Goal: Task Accomplishment & Management: Manage account settings

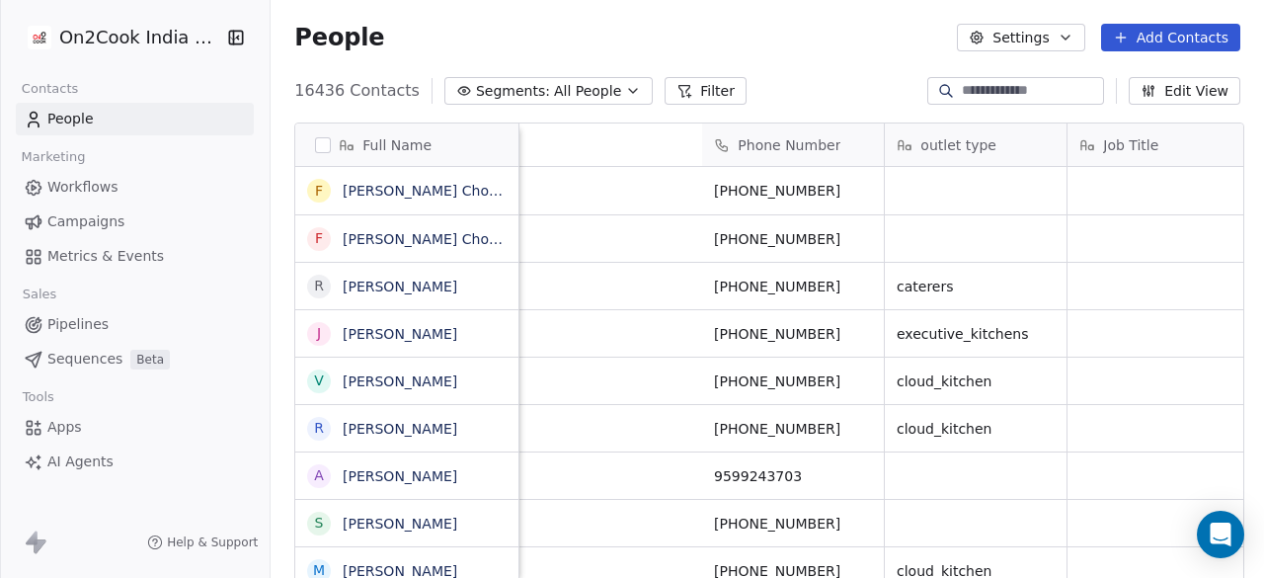
scroll to position [493, 982]
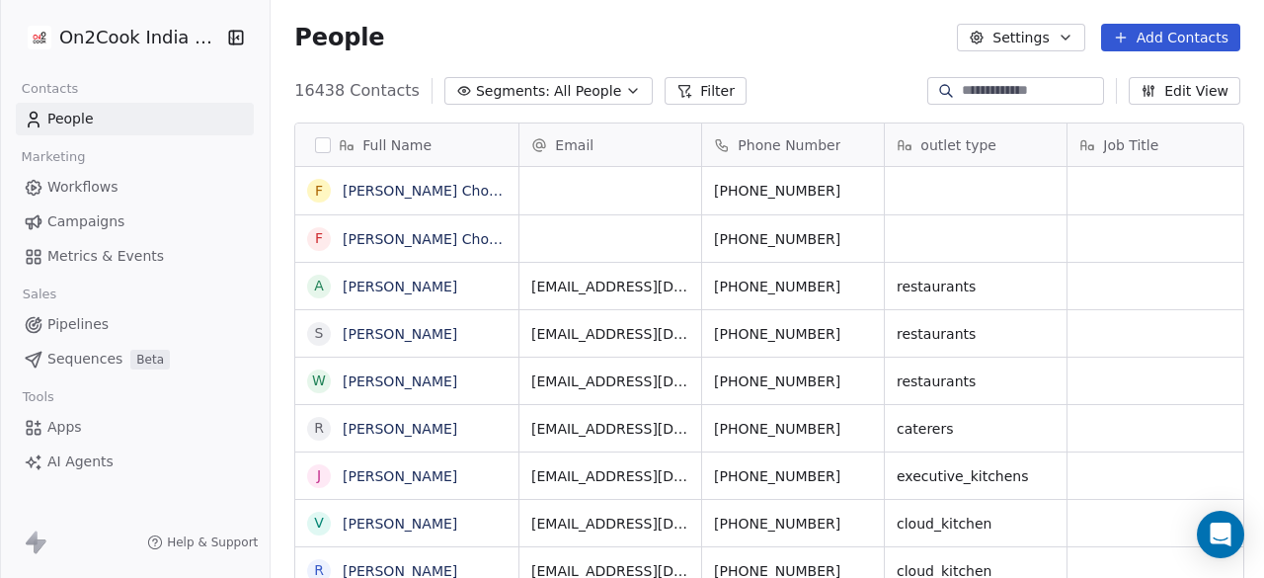
scroll to position [493, 982]
click at [1185, 30] on button "Add Contacts" at bounding box center [1170, 38] width 139 height 28
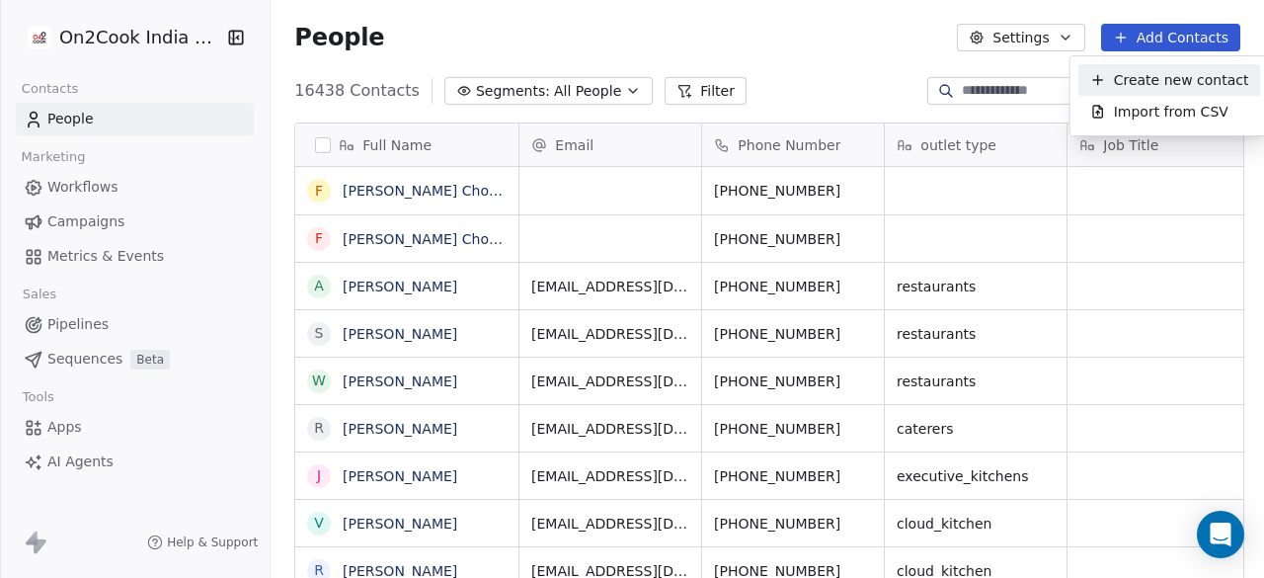
click at [1149, 84] on span "Create new contact" at bounding box center [1181, 80] width 135 height 21
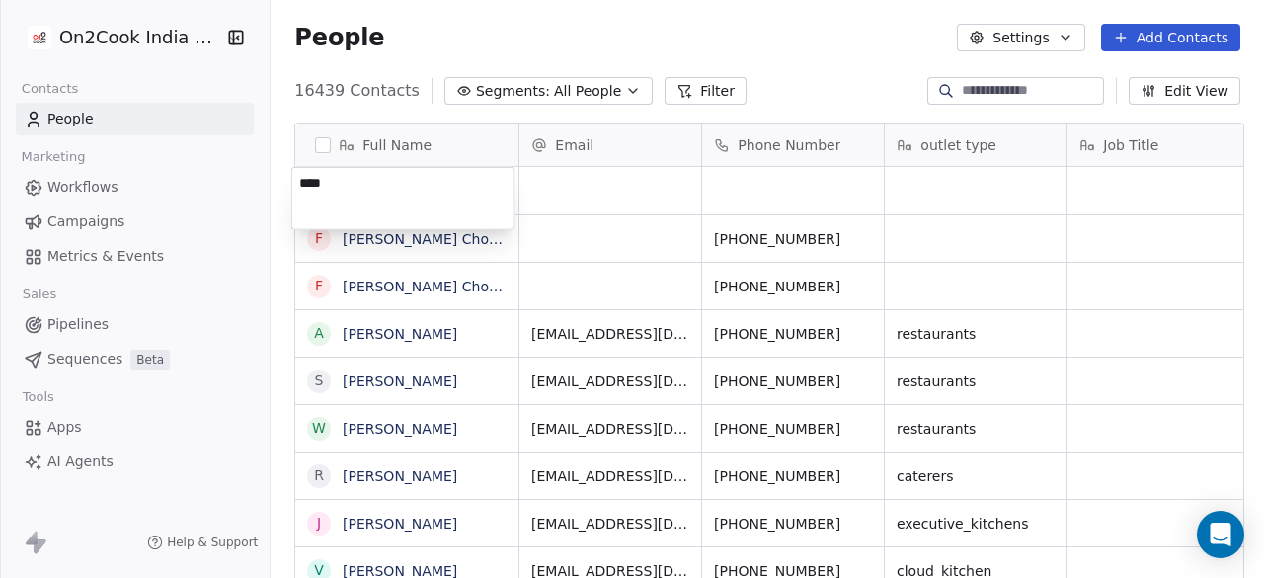
type textarea "*****"
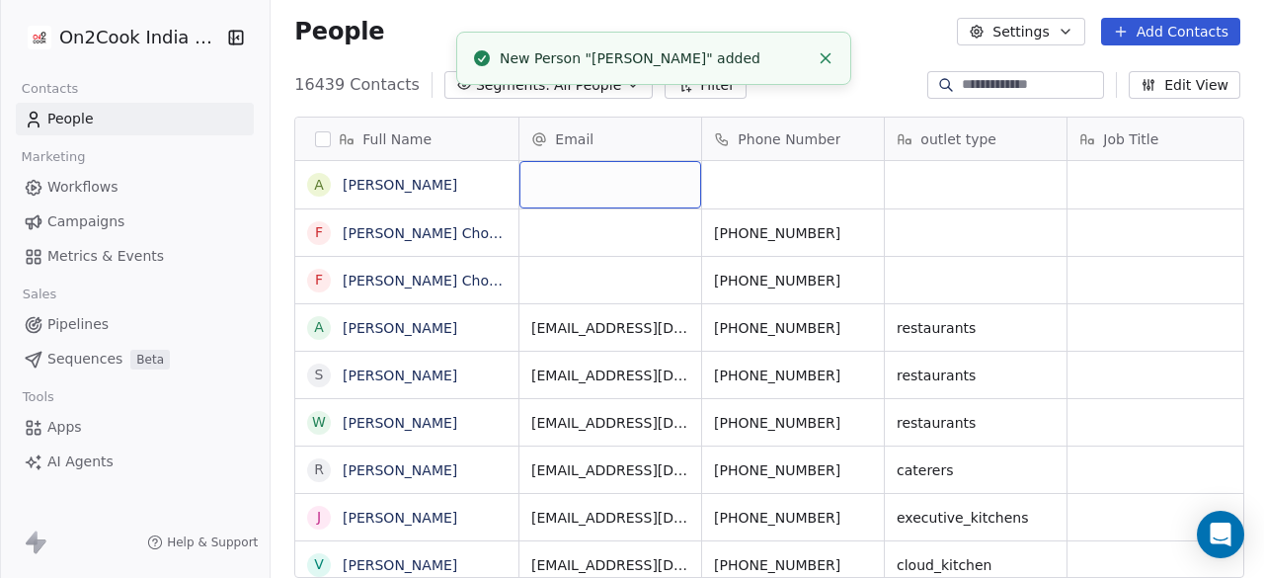
click at [622, 179] on div "grid" at bounding box center [611, 184] width 182 height 47
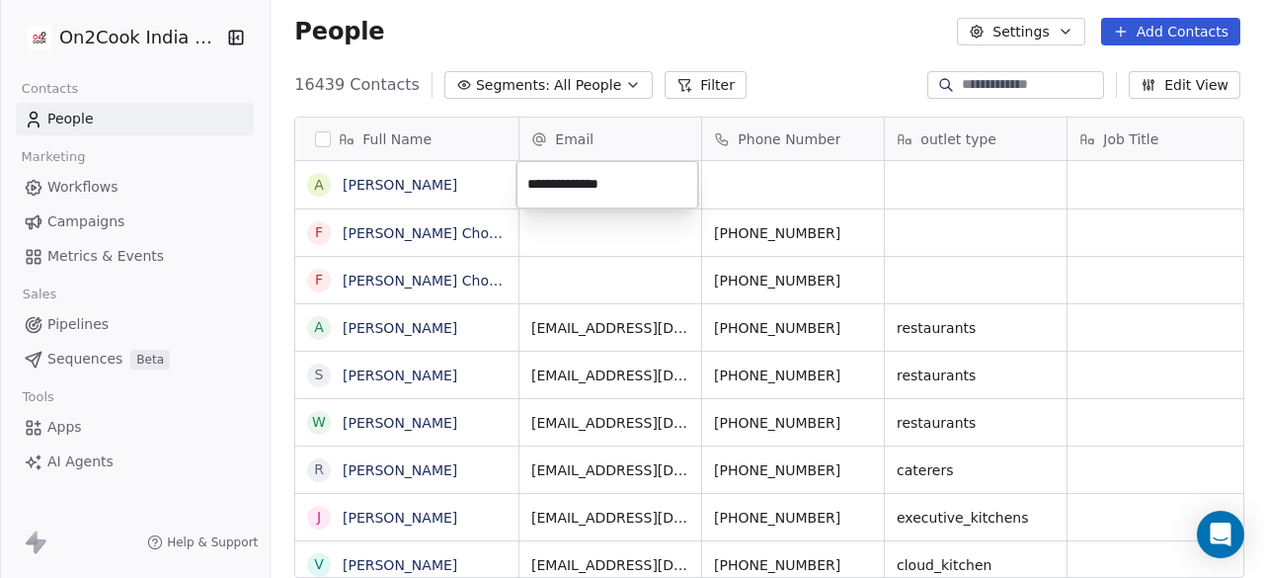
type input "**********"
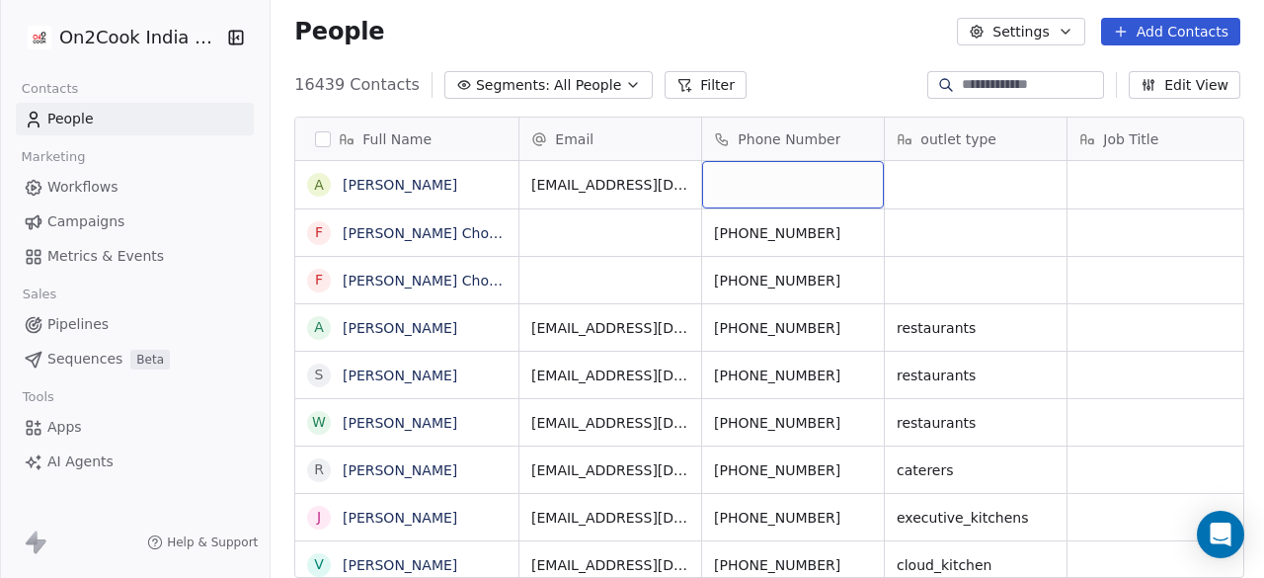
click at [784, 182] on div "grid" at bounding box center [793, 184] width 182 height 47
type input "**********"
click at [952, 177] on html "On2Cook India Pvt. Ltd. Contacts People Marketing Workflows Campaigns Metrics &…" at bounding box center [632, 289] width 1264 height 578
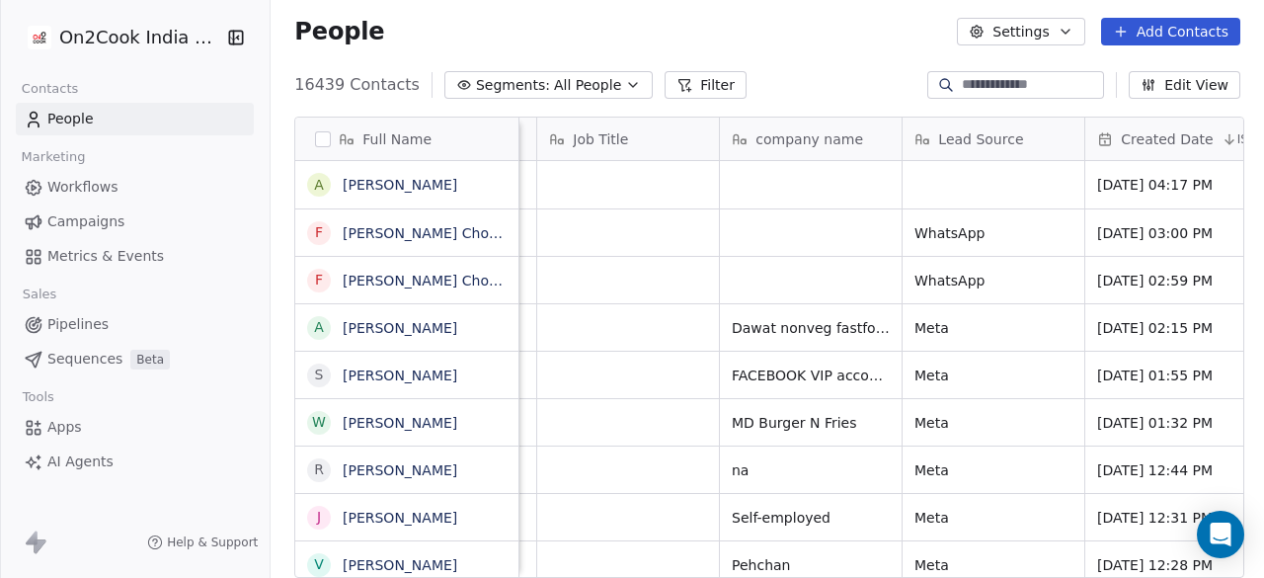
scroll to position [0, 538]
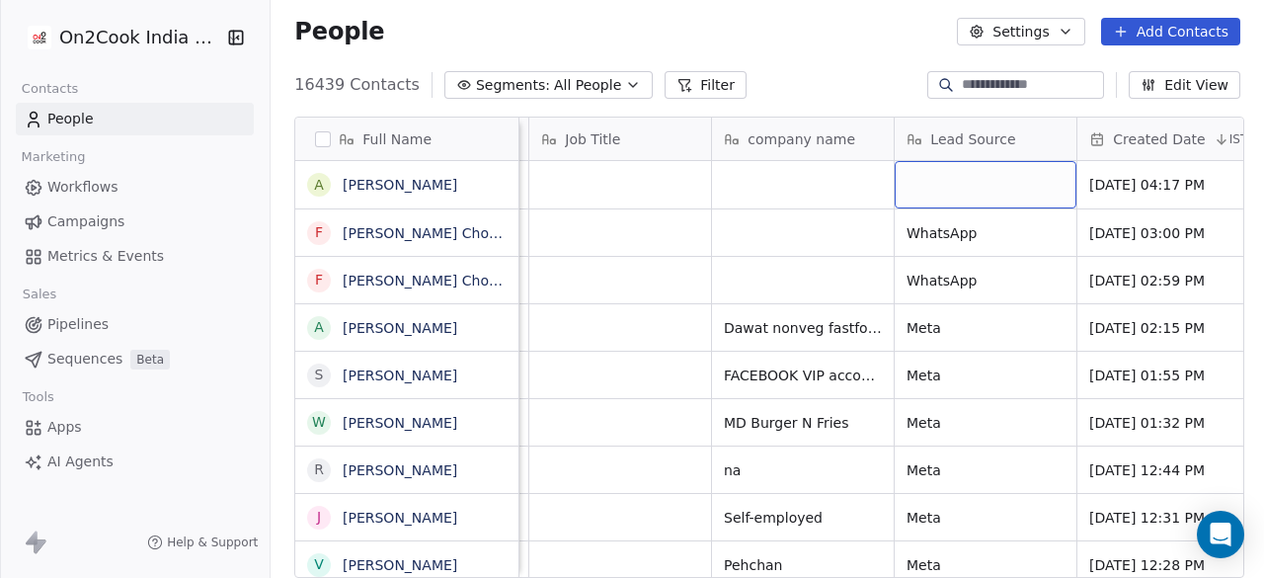
click at [952, 177] on div "grid" at bounding box center [986, 184] width 182 height 47
type textarea "****"
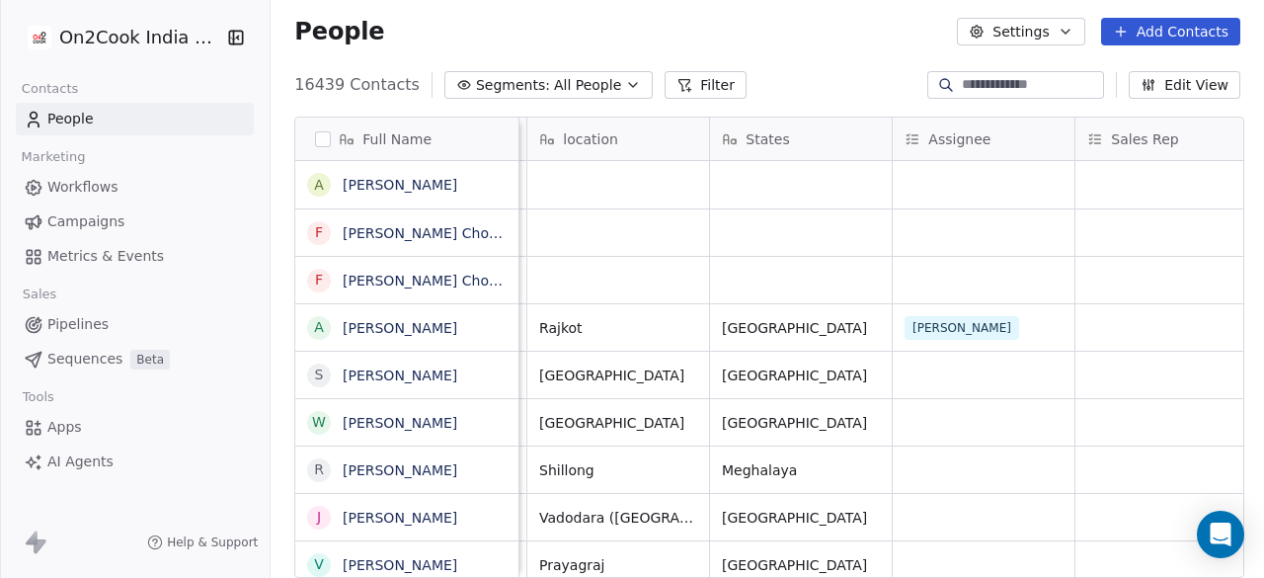
scroll to position [0, 1638]
click at [958, 178] on div "grid" at bounding box center [983, 184] width 182 height 47
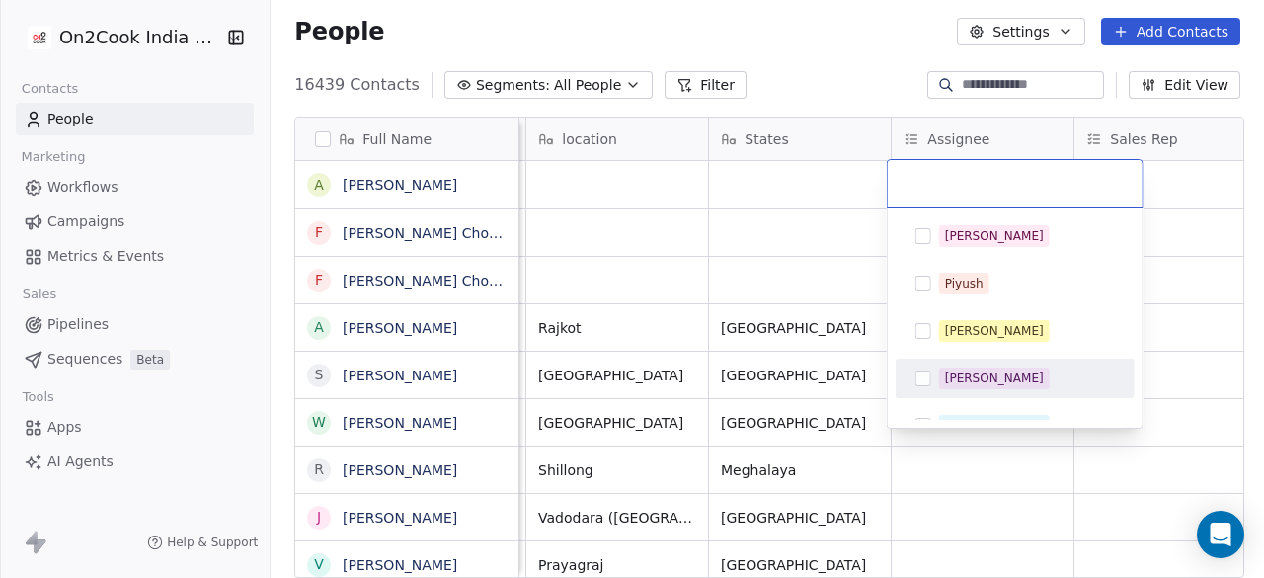
click at [950, 373] on div "Anmol" at bounding box center [994, 378] width 99 height 18
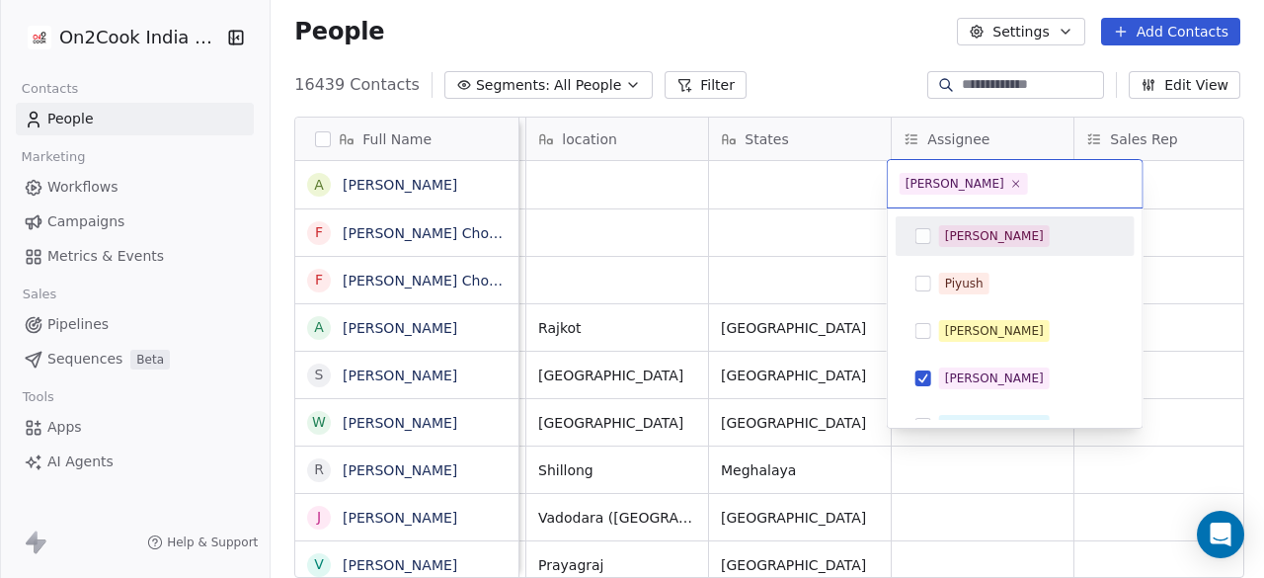
click at [1180, 179] on html "On2Cook India Pvt. Ltd. Contacts People Marketing Workflows Campaigns Metrics &…" at bounding box center [632, 289] width 1264 height 578
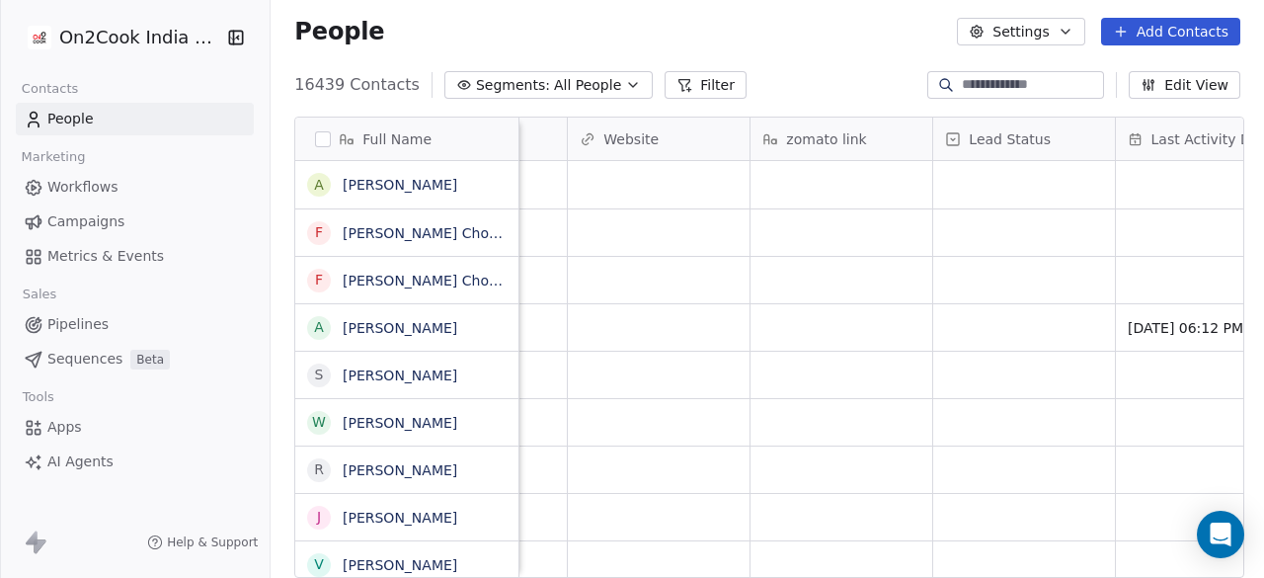
scroll to position [0, 2328]
click at [988, 183] on div "grid" at bounding box center [1023, 184] width 182 height 47
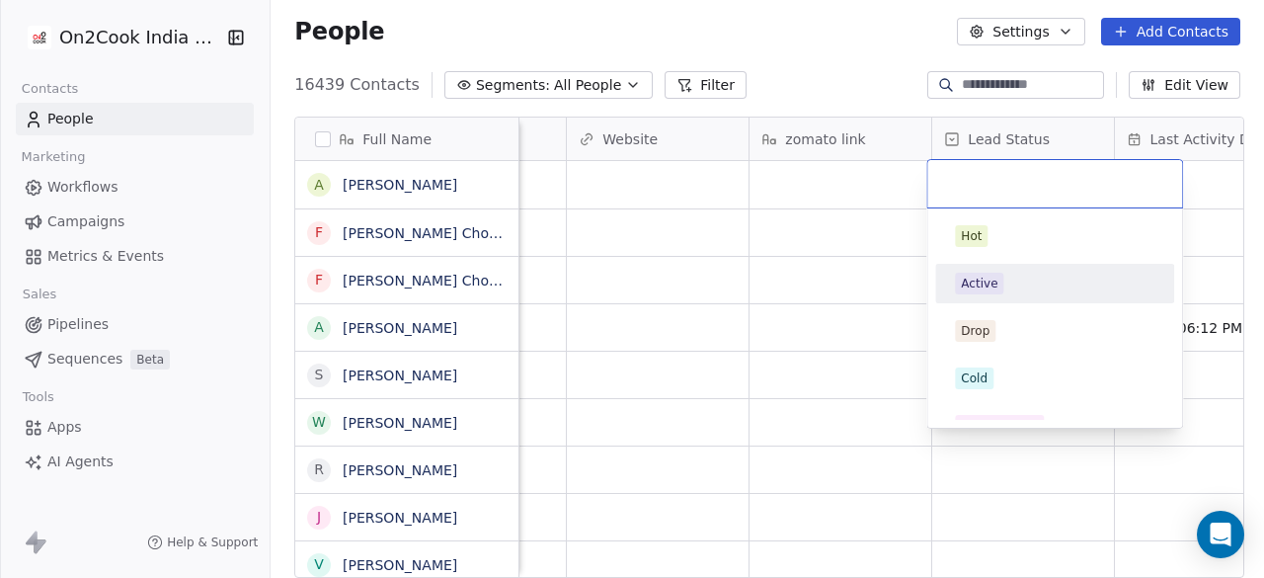
click at [981, 284] on div "Active" at bounding box center [979, 284] width 37 height 18
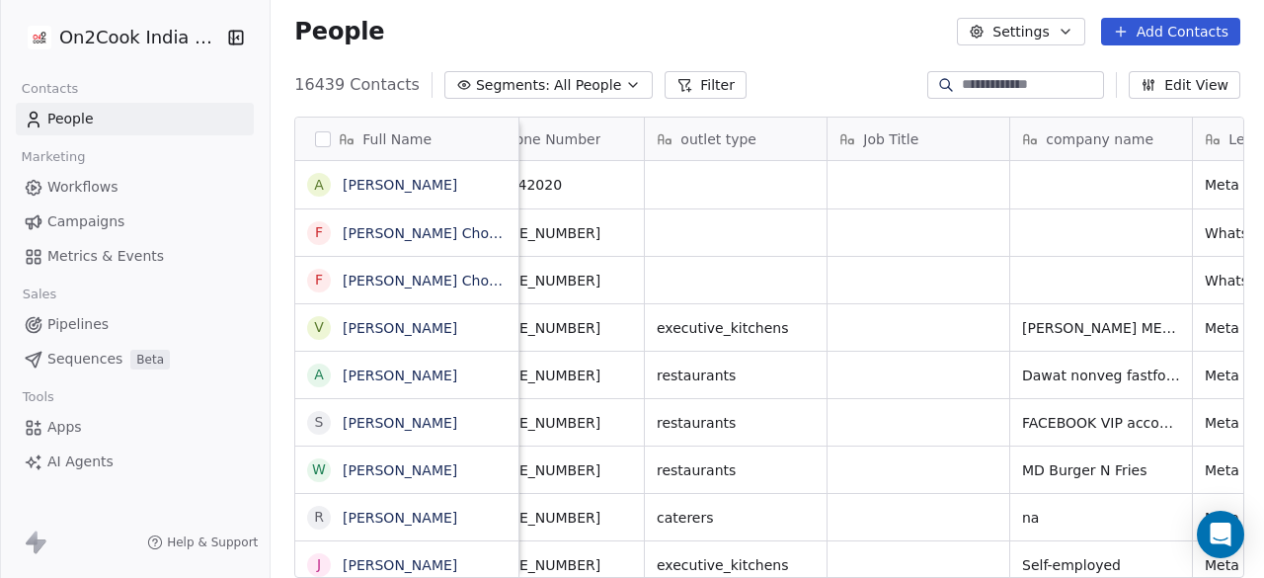
scroll to position [0, 0]
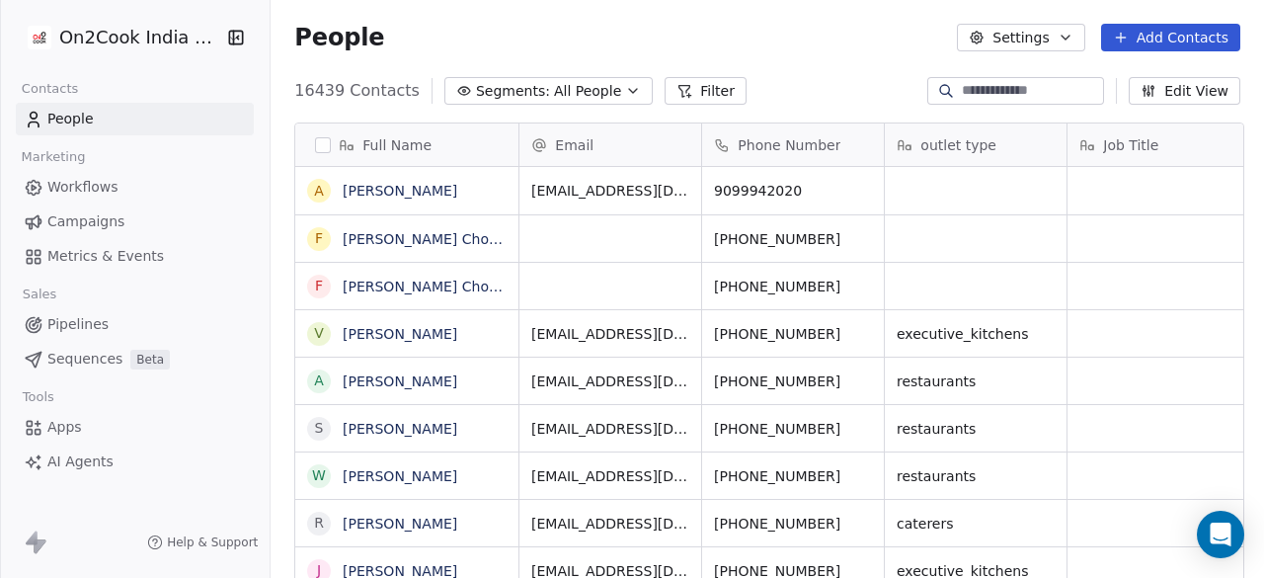
scroll to position [493, 982]
click at [316, 189] on button "grid" at bounding box center [319, 191] width 16 height 16
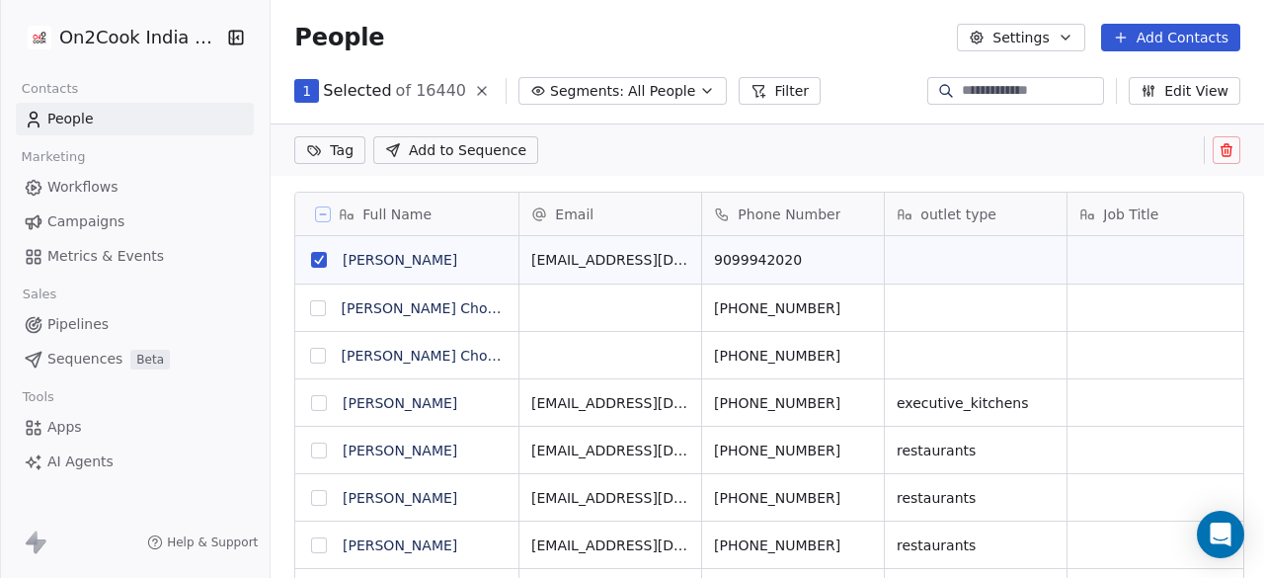
scroll to position [424, 982]
click at [1225, 141] on button at bounding box center [1227, 150] width 28 height 28
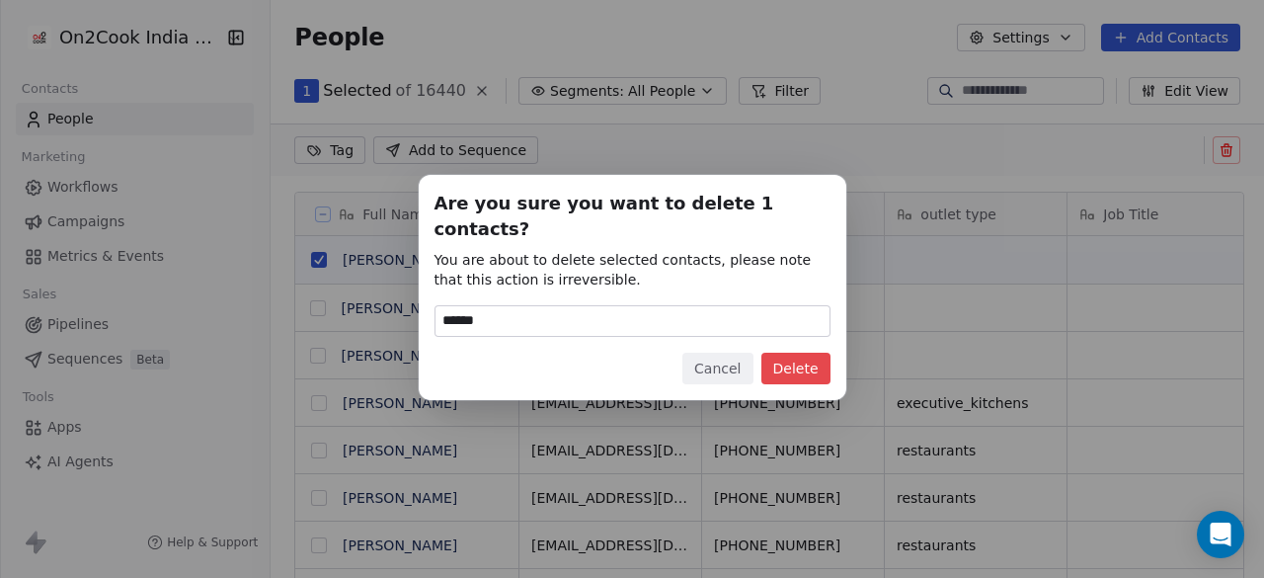
type input "******"
click at [806, 353] on button "Delete" at bounding box center [795, 369] width 69 height 32
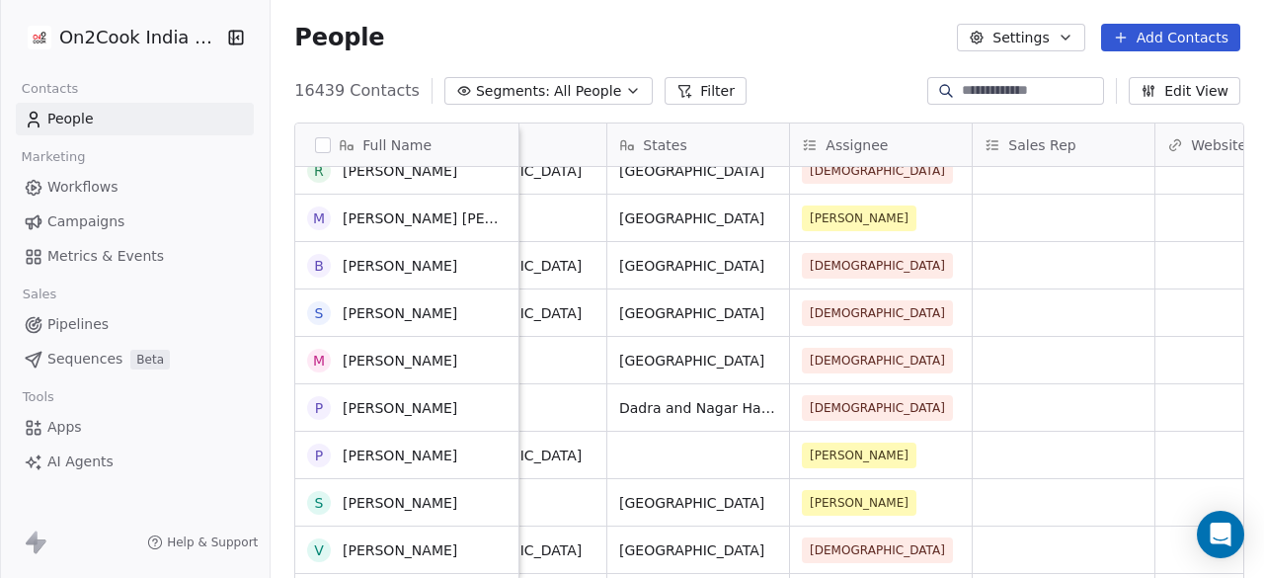
scroll to position [1444, 0]
